Goal: Task Accomplishment & Management: Manage account settings

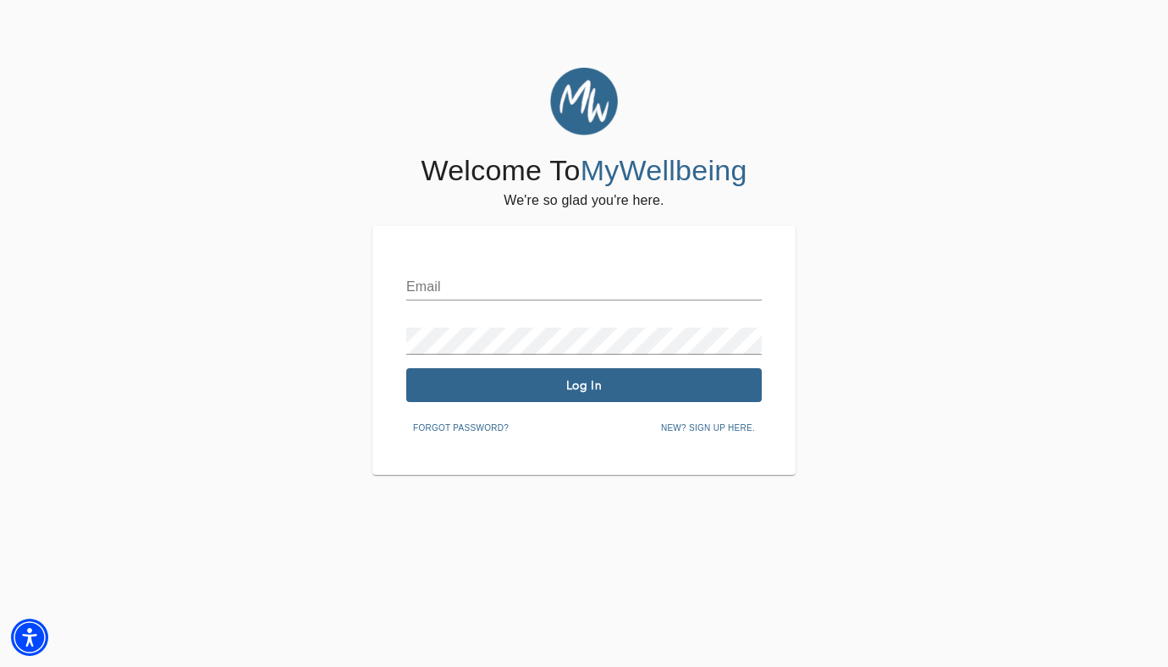
click at [453, 286] on input "text" at bounding box center [584, 286] width 356 height 27
type input "[PERSON_NAME][EMAIL_ADDRESS][DOMAIN_NAME]"
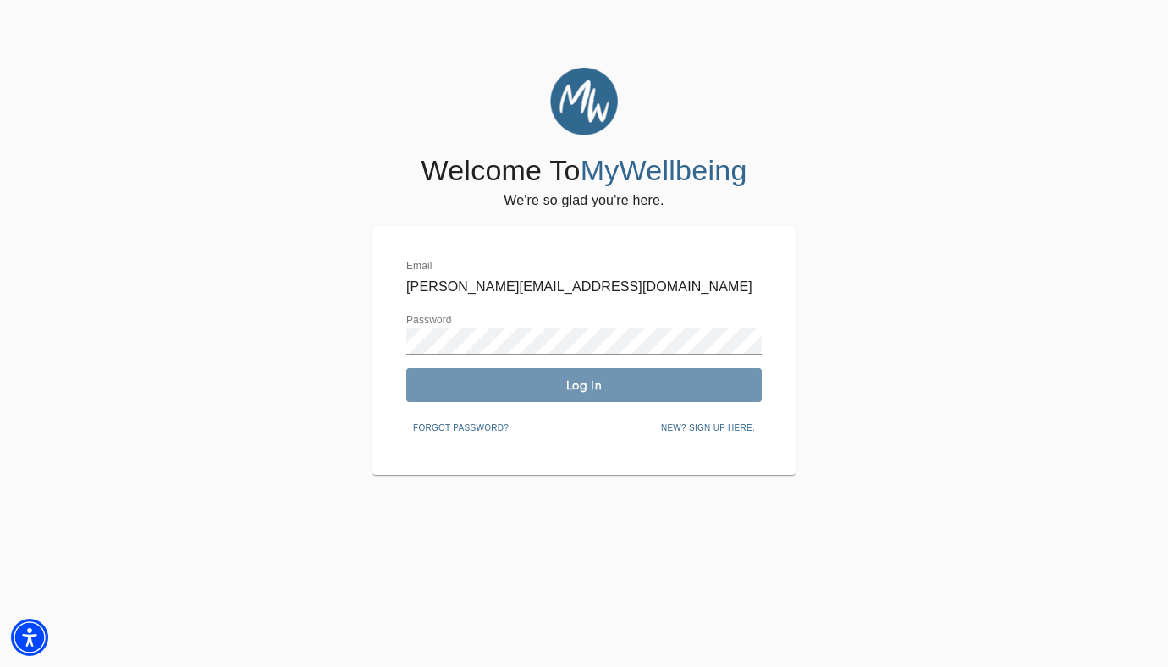
click at [598, 383] on span "Log In" at bounding box center [584, 386] width 342 height 16
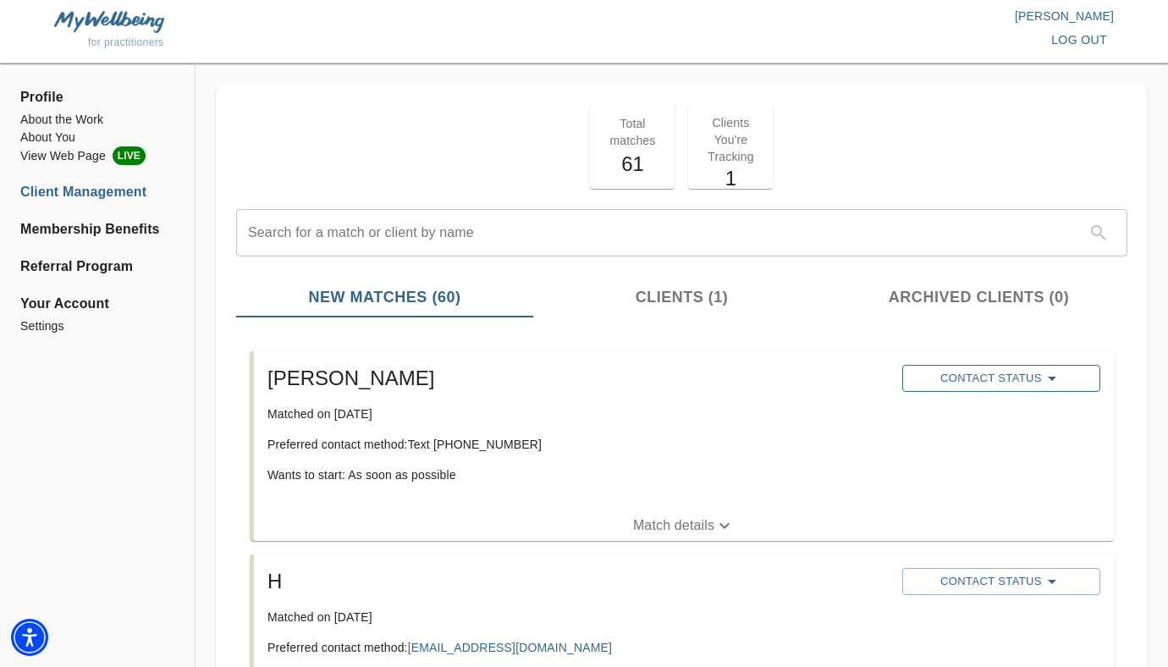
click at [1029, 373] on span "Contact Status" at bounding box center [1001, 378] width 181 height 20
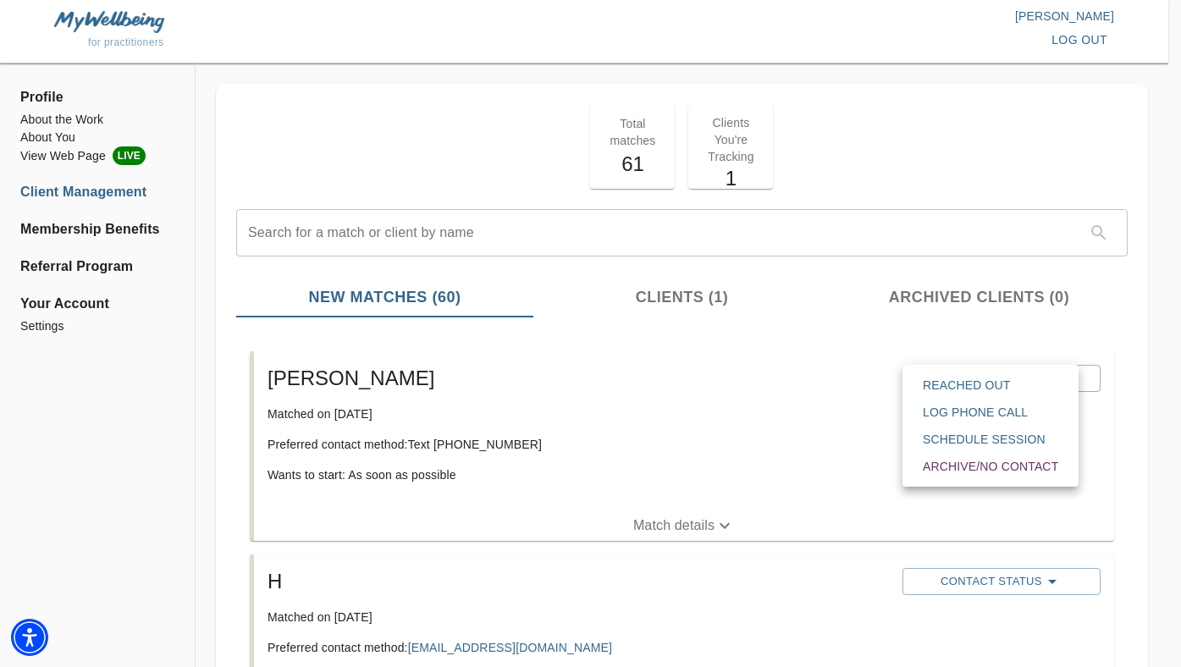
click at [1023, 390] on span "Reached Out" at bounding box center [990, 385] width 135 height 17
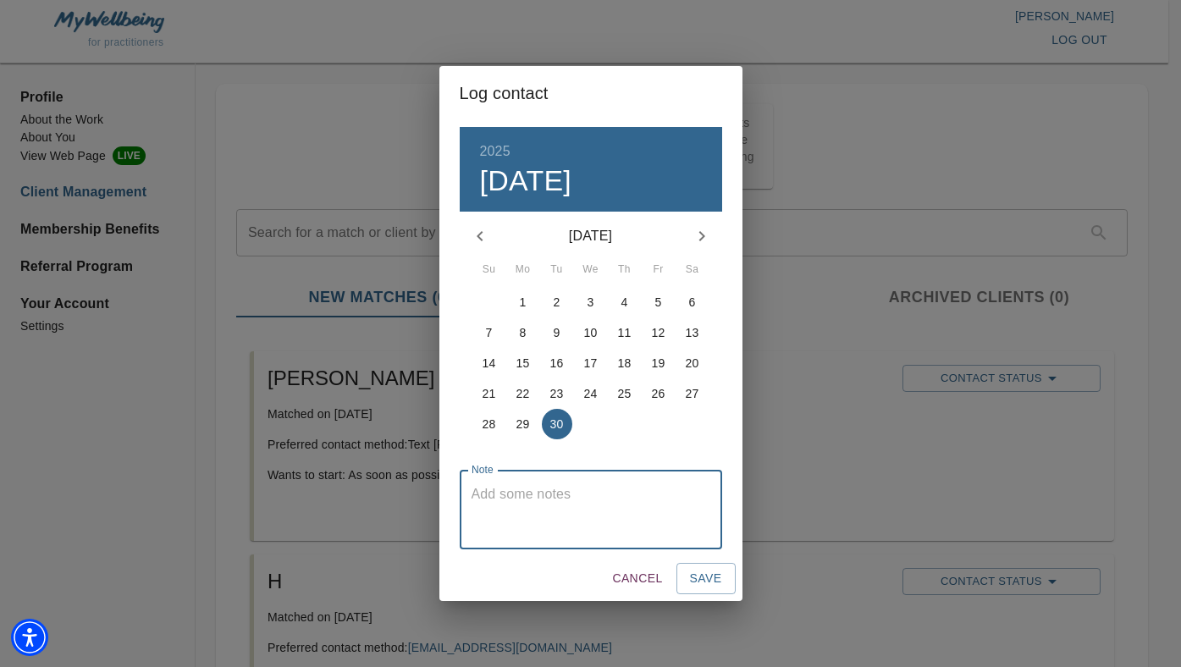
click at [595, 510] on textarea at bounding box center [591, 510] width 239 height 48
type textarea "a"
type textarea "s"
type textarea "texted over consultation booking link"
click at [687, 578] on button "Save" at bounding box center [705, 578] width 59 height 31
